Goal: Check status: Check status

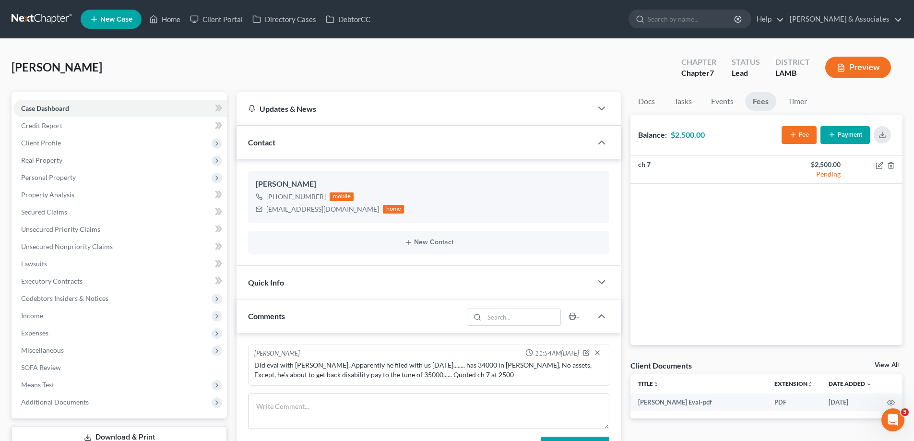
click at [60, 18] on link at bounding box center [42, 19] width 61 height 17
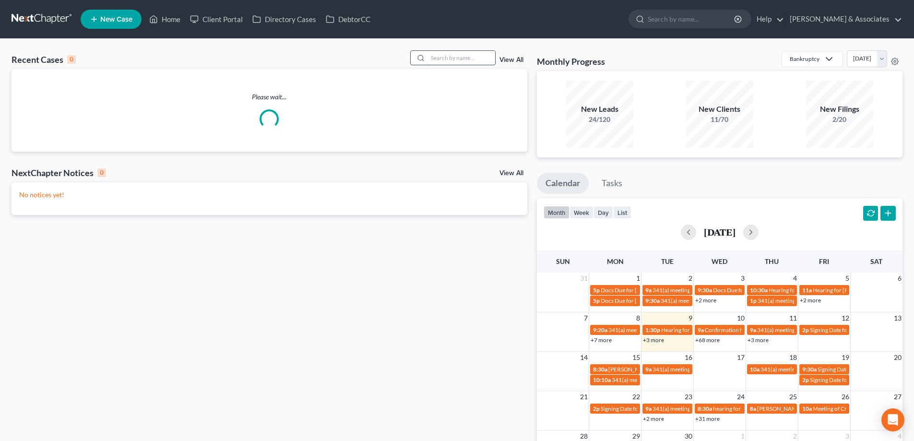
click at [437, 55] on input "search" at bounding box center [461, 58] width 67 height 14
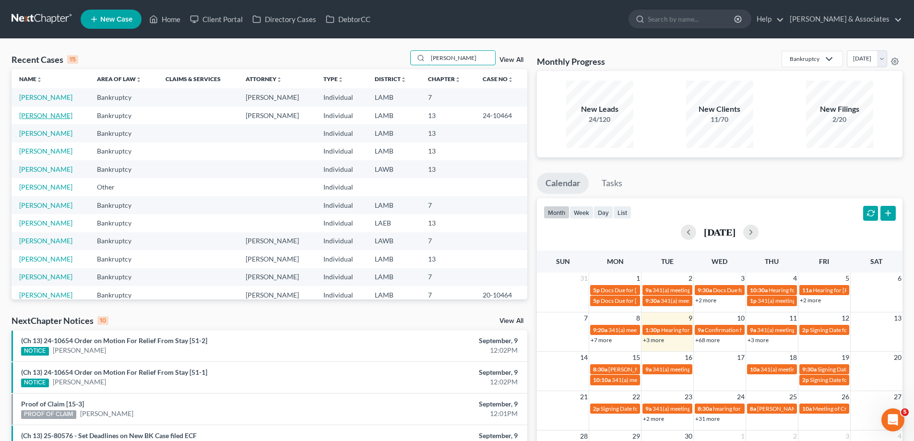
type input "coleman"
click at [51, 111] on link "[PERSON_NAME]" at bounding box center [45, 115] width 53 height 8
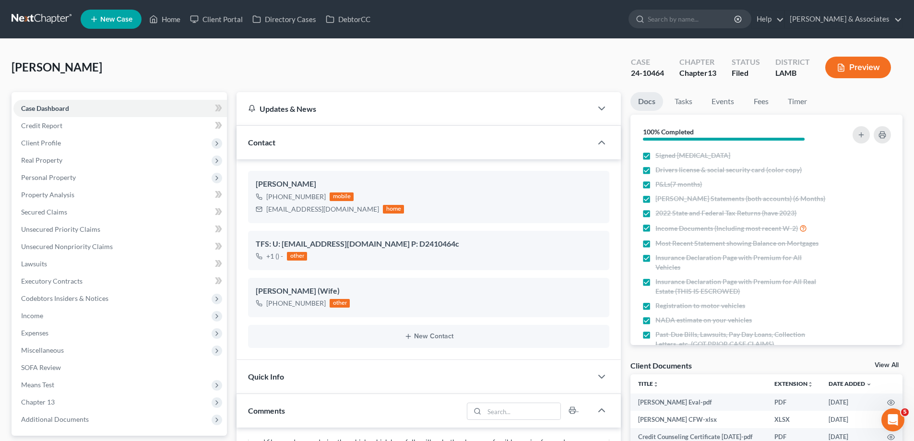
click at [28, 21] on link at bounding box center [42, 19] width 61 height 17
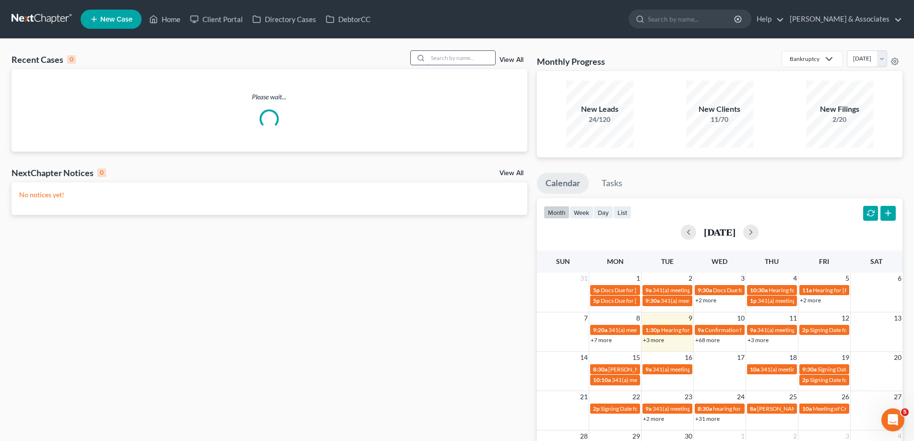
click at [447, 59] on input "search" at bounding box center [461, 58] width 67 height 14
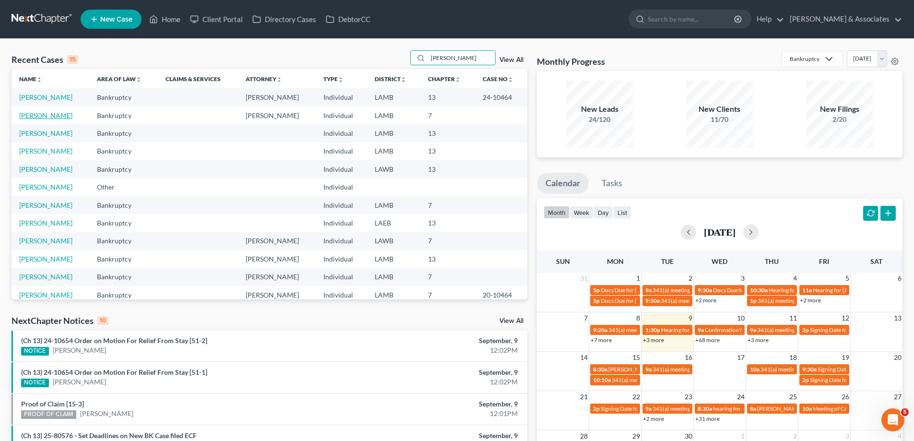
type input "[PERSON_NAME]"
click at [57, 119] on link "[PERSON_NAME]" at bounding box center [45, 115] width 53 height 8
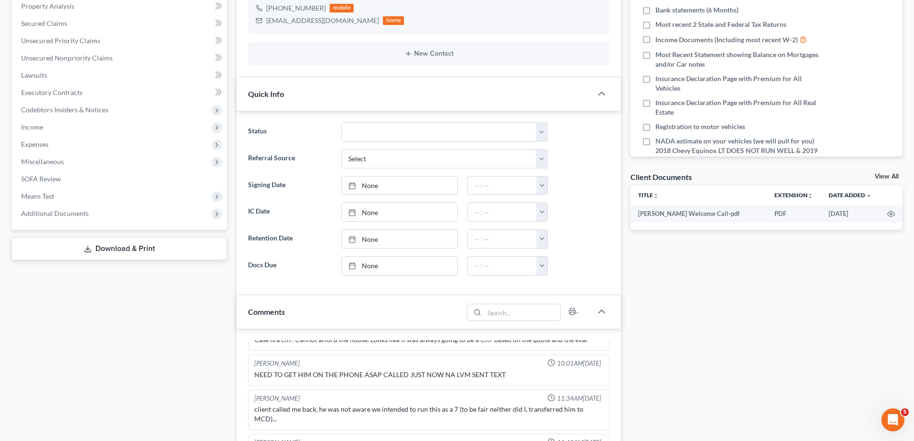
scroll to position [336, 0]
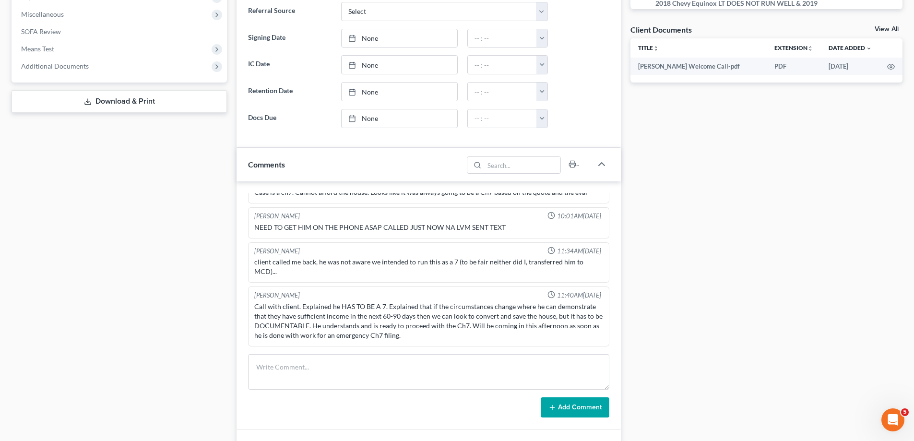
click at [317, 261] on div "client called me back, he was not aware we intended to run this as a 7 (to be f…" at bounding box center [428, 266] width 349 height 19
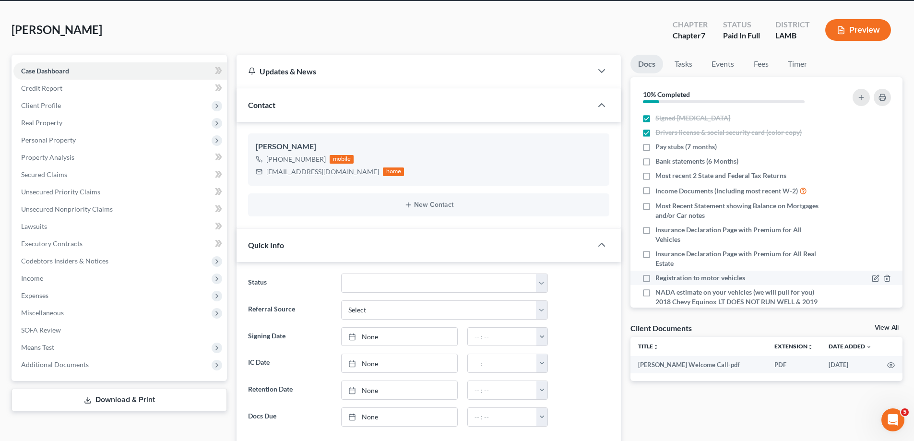
scroll to position [0, 0]
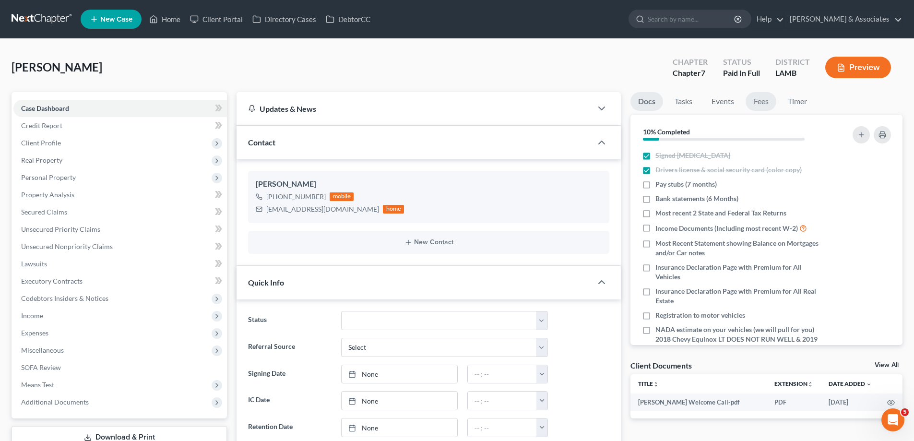
click at [759, 100] on link "Fees" at bounding box center [760, 101] width 31 height 19
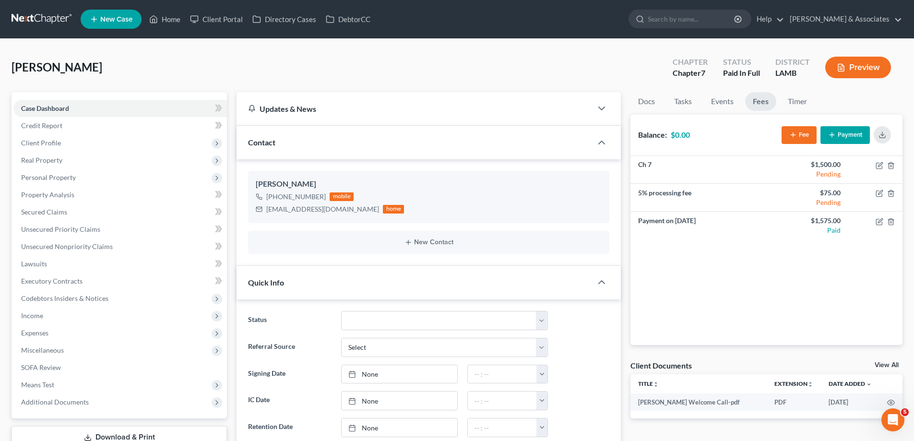
click at [21, 12] on link at bounding box center [42, 19] width 61 height 17
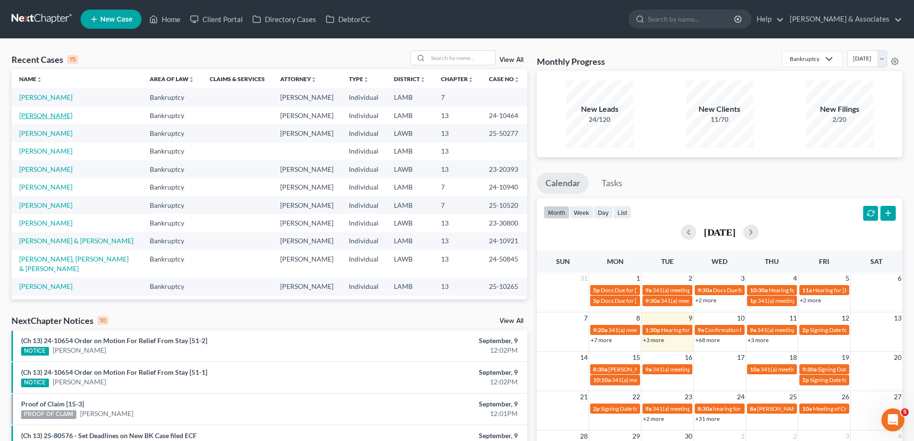
click at [45, 117] on link "[PERSON_NAME]" at bounding box center [45, 115] width 53 height 8
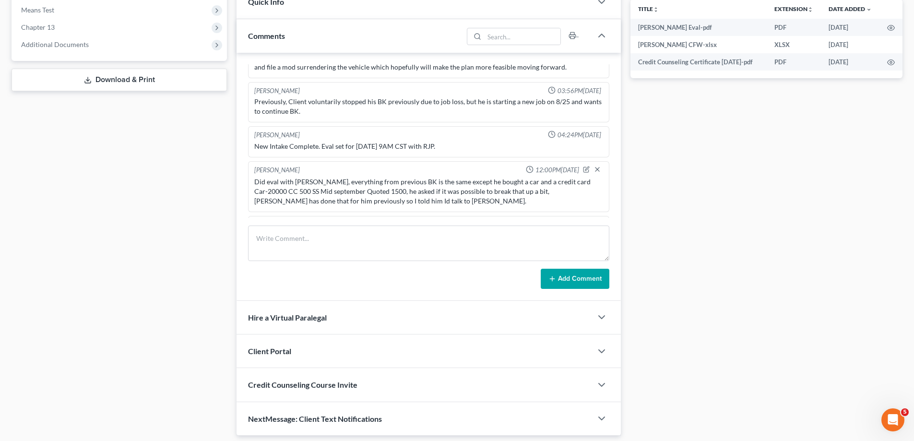
scroll to position [358, 0]
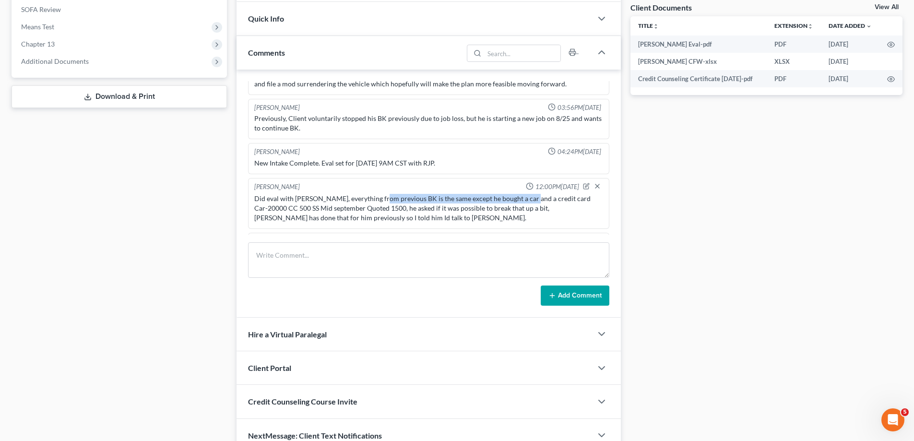
drag, startPoint x: 379, startPoint y: 151, endPoint x: 524, endPoint y: 153, distance: 144.8
click at [525, 194] on div "Did eval with Derek, everything from previous BK is the same except he bought a…" at bounding box center [428, 208] width 349 height 29
click at [524, 194] on div "Did eval with Derek, everything from previous BK is the same except he bought a…" at bounding box center [428, 208] width 349 height 29
click at [458, 194] on div "Did eval with Derek, everything from previous BK is the same except he bought a…" at bounding box center [428, 208] width 349 height 29
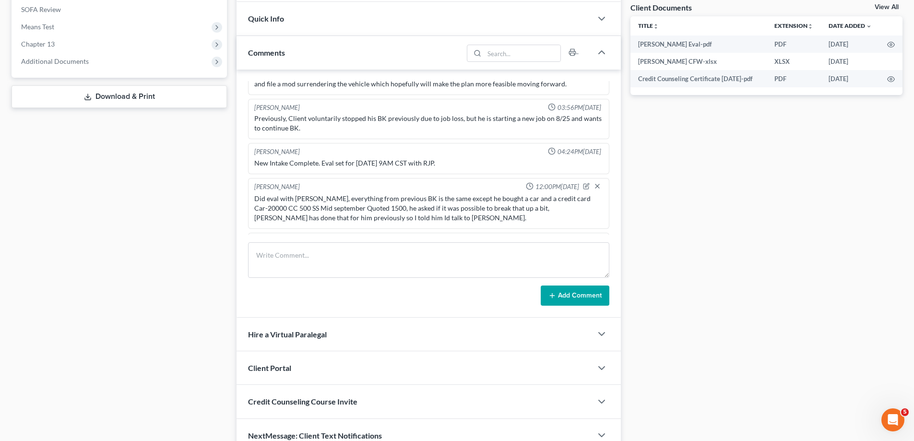
click at [349, 194] on div "Did eval with Derek, everything from previous BK is the same except he bought a…" at bounding box center [428, 208] width 349 height 29
click at [438, 194] on div "Did eval with Derek, everything from previous BK is the same except he bought a…" at bounding box center [428, 208] width 349 height 29
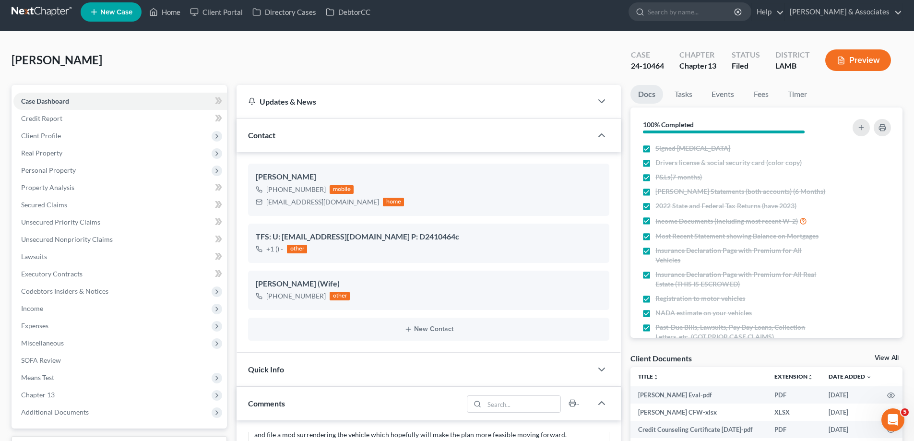
scroll to position [0, 0]
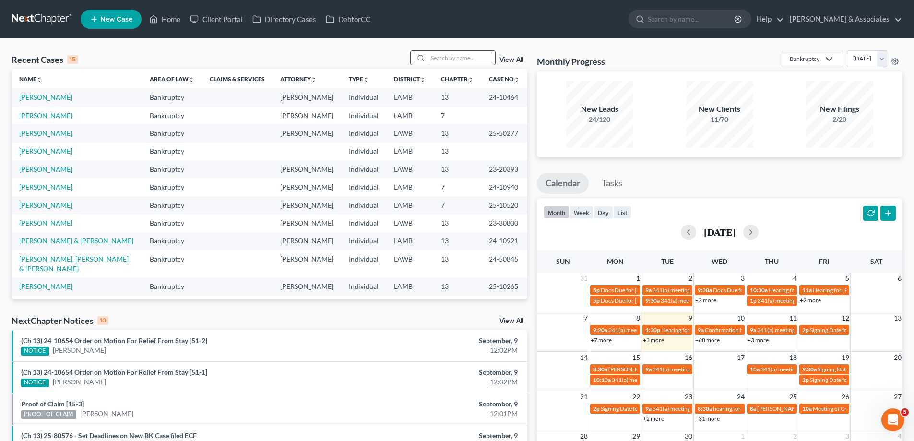
click at [451, 58] on input "search" at bounding box center [461, 58] width 67 height 14
type input "hamilton"
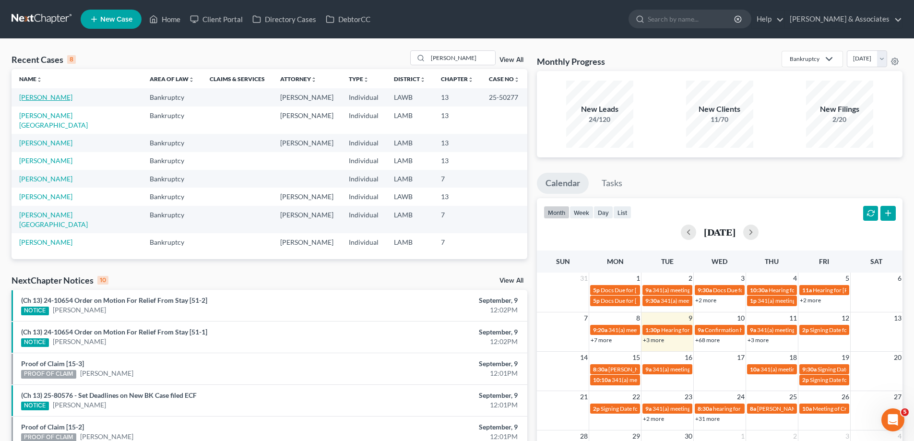
click at [53, 94] on link "[PERSON_NAME]" at bounding box center [45, 97] width 53 height 8
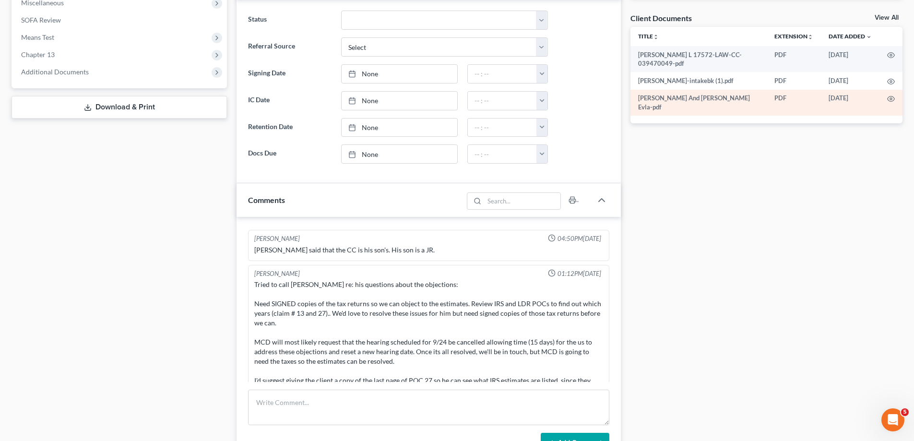
scroll to position [240, 0]
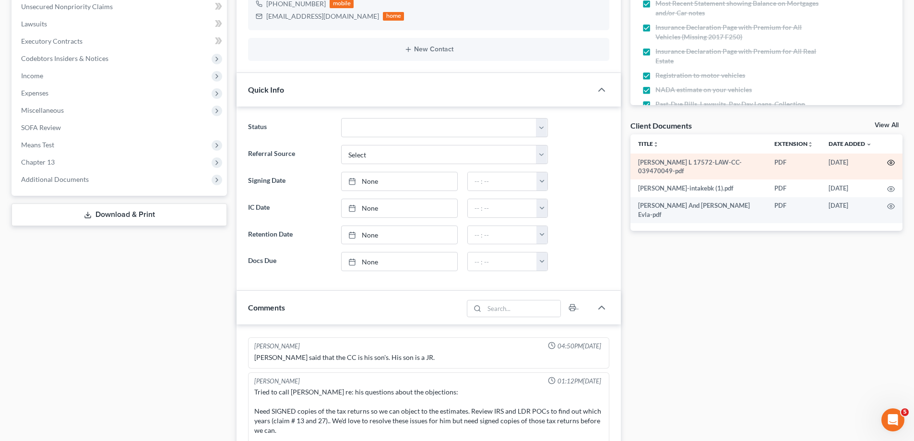
click at [892, 162] on icon "button" at bounding box center [891, 163] width 8 height 8
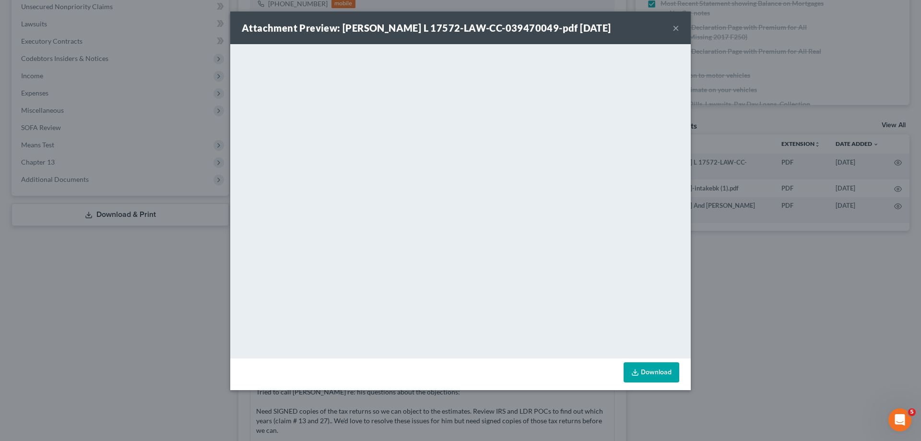
click at [686, 20] on div "Attachment Preview: Hamilton, Timothy Sr L 17572-LAW-CC-039470049-pdf 03/24/202…" at bounding box center [460, 28] width 460 height 33
click at [675, 28] on button "×" at bounding box center [675, 28] width 7 height 12
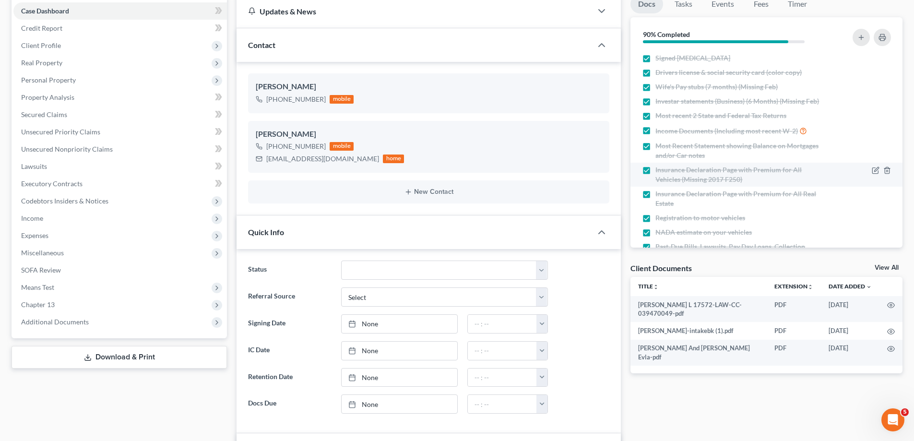
scroll to position [0, 0]
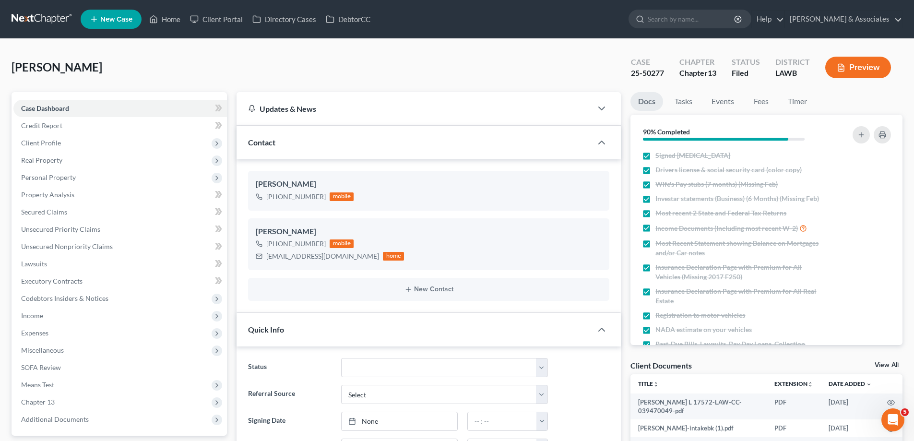
click at [893, 361] on div "Client Documents View All" at bounding box center [766, 367] width 272 height 14
click at [888, 362] on link "View All" at bounding box center [886, 365] width 24 height 7
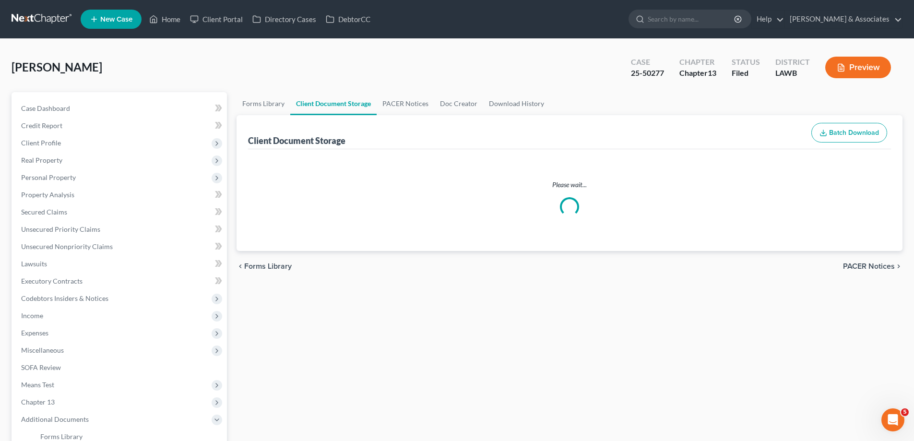
select select "9"
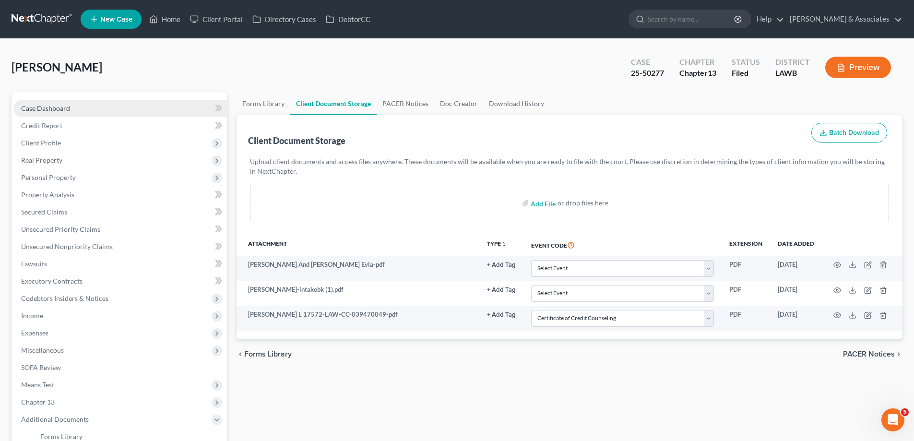
click at [59, 109] on span "Case Dashboard" at bounding box center [45, 108] width 49 height 8
select select "8"
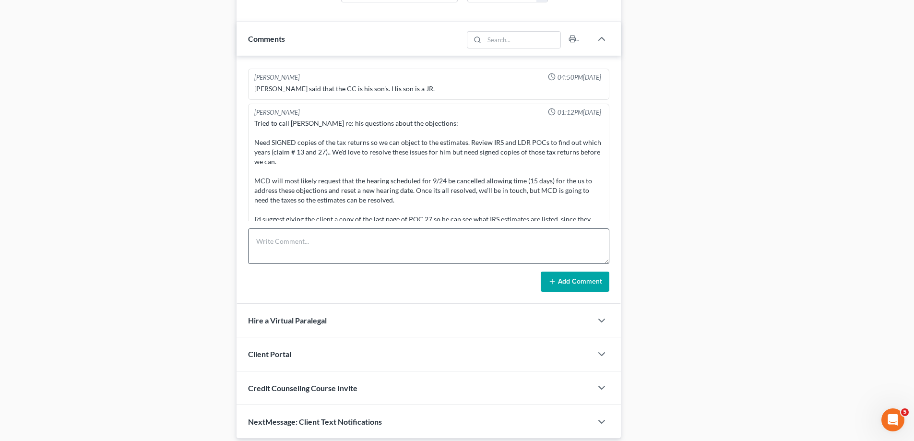
scroll to position [528, 0]
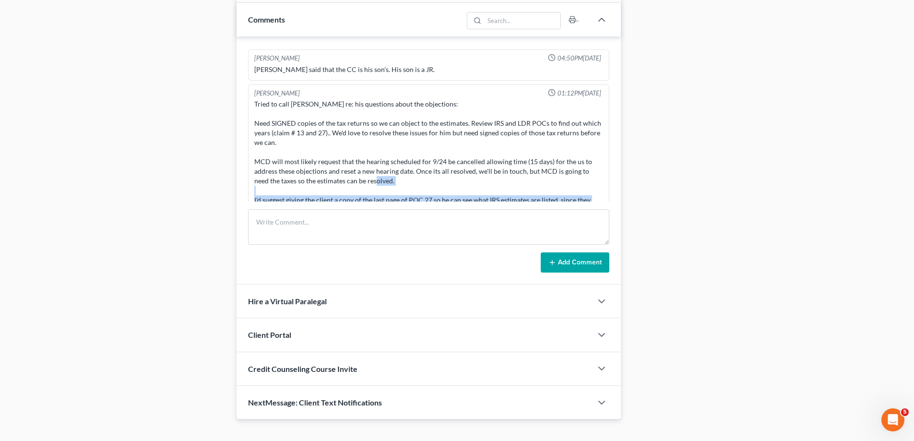
drag, startPoint x: 249, startPoint y: 168, endPoint x: 533, endPoint y: 191, distance: 284.3
click at [533, 191] on div "Dana Miller 01:12PM, 09/09/2025 Tried to call Tim re: his questions about the o…" at bounding box center [428, 157] width 361 height 146
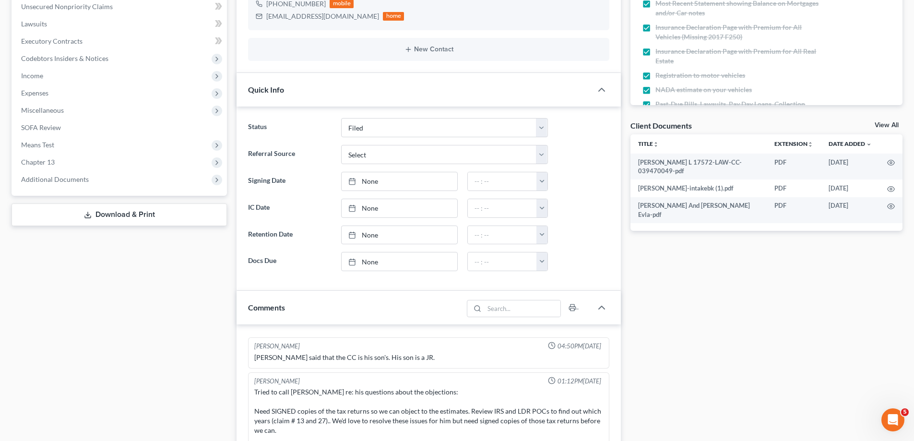
scroll to position [96, 0]
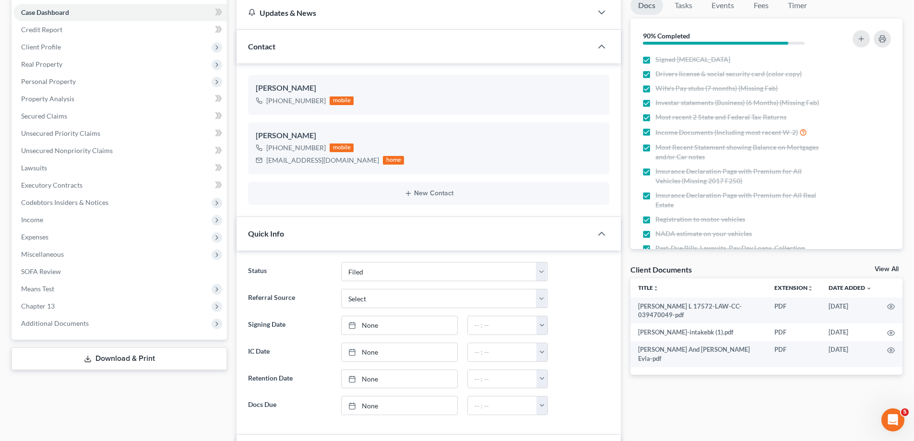
click at [888, 268] on link "View All" at bounding box center [886, 269] width 24 height 7
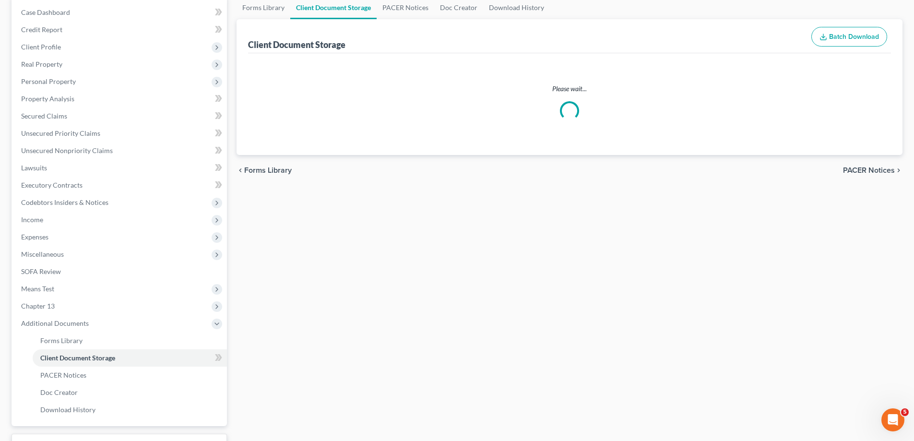
scroll to position [46, 0]
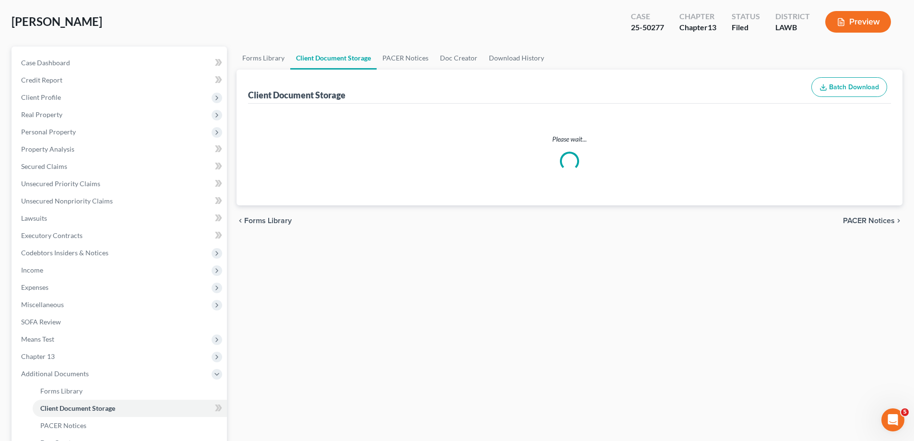
select select "9"
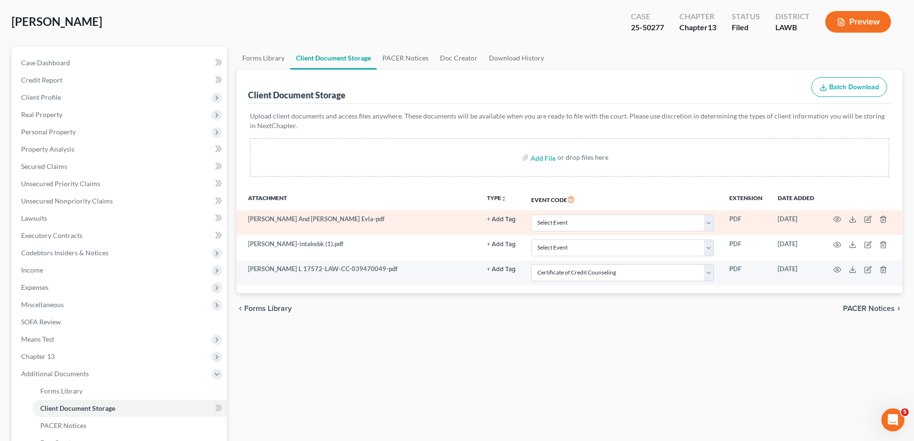
scroll to position [0, 0]
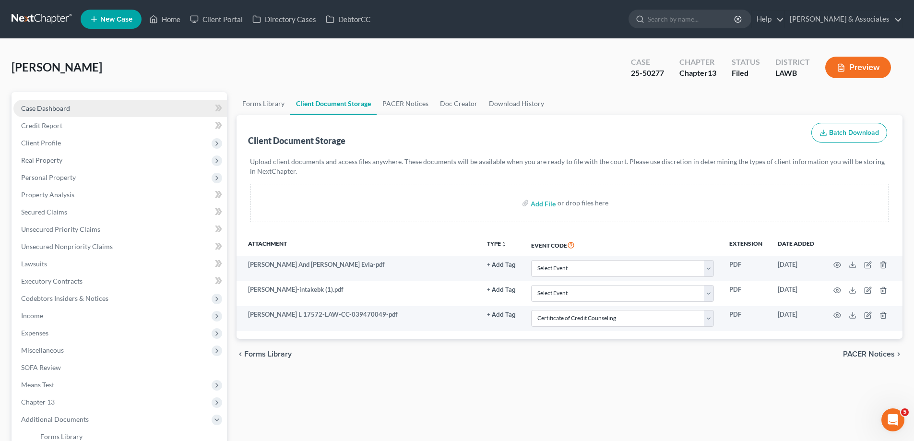
click at [57, 108] on span "Case Dashboard" at bounding box center [45, 108] width 49 height 8
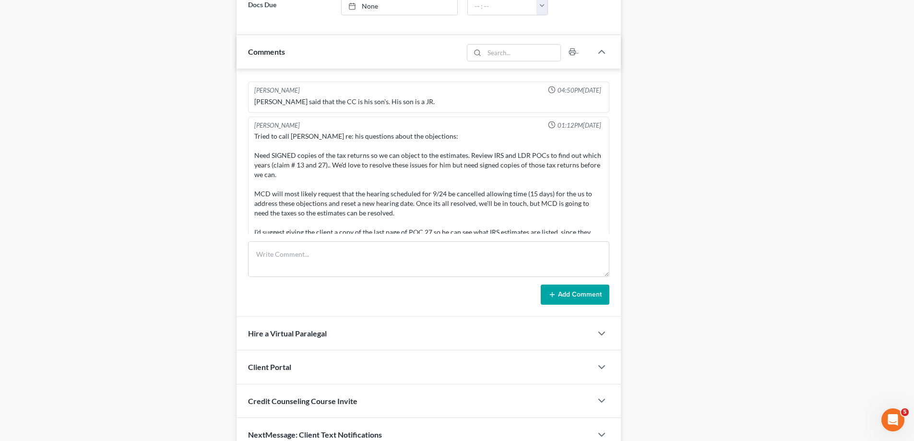
scroll to position [542, 0]
